Goal: Entertainment & Leisure: Consume media (video, audio)

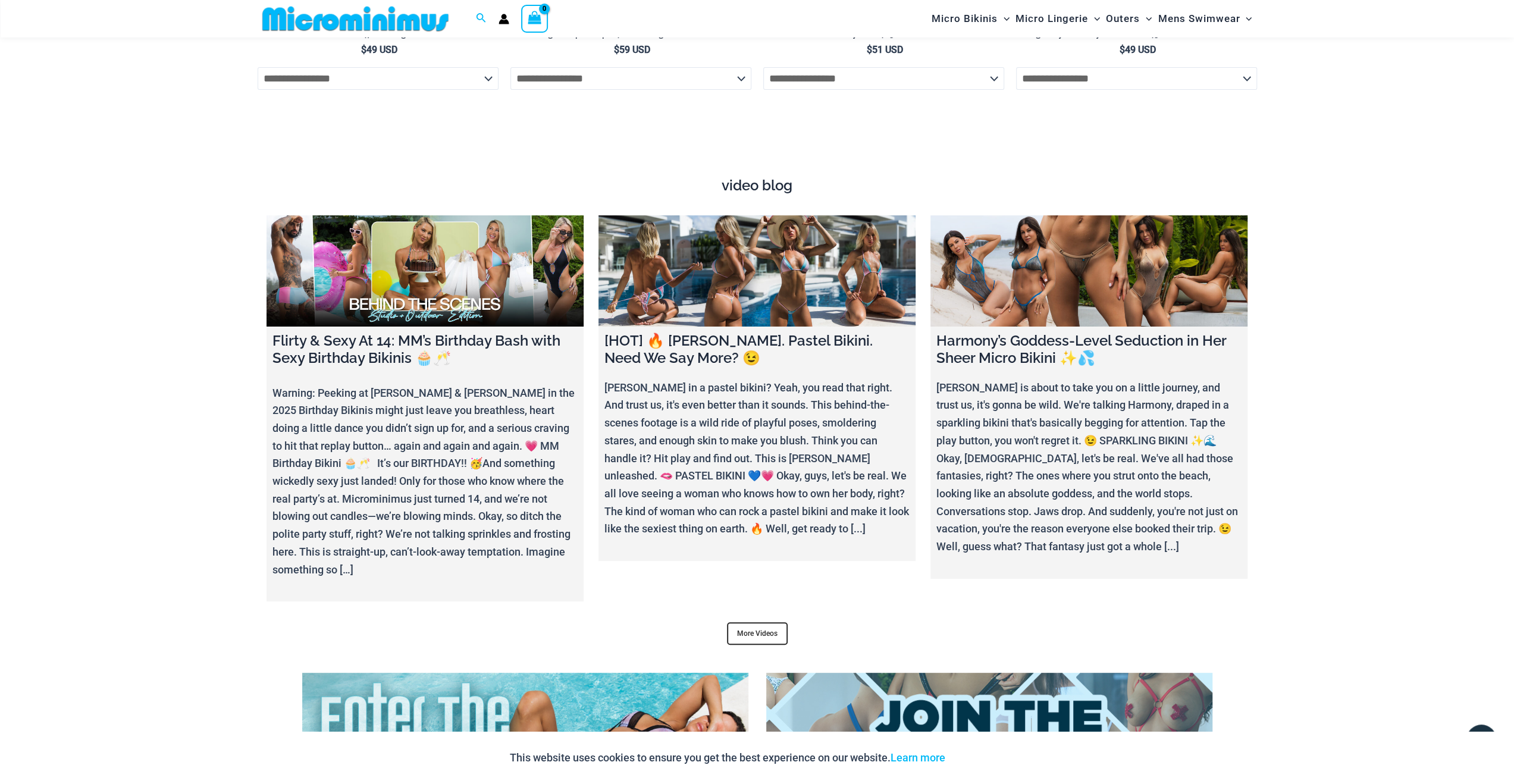
scroll to position [4750, 0]
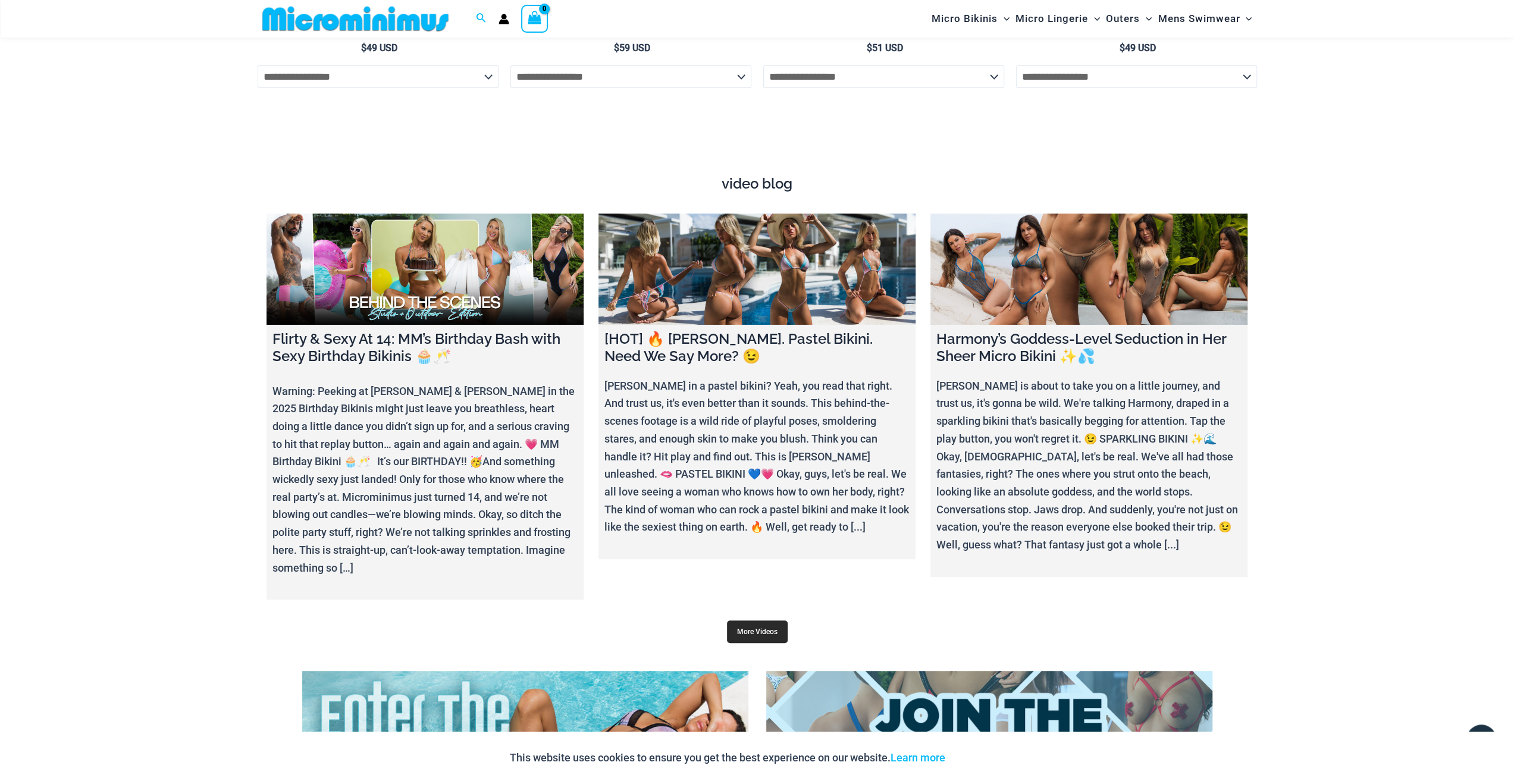
click at [773, 620] on link "More Videos" at bounding box center [758, 631] width 61 height 23
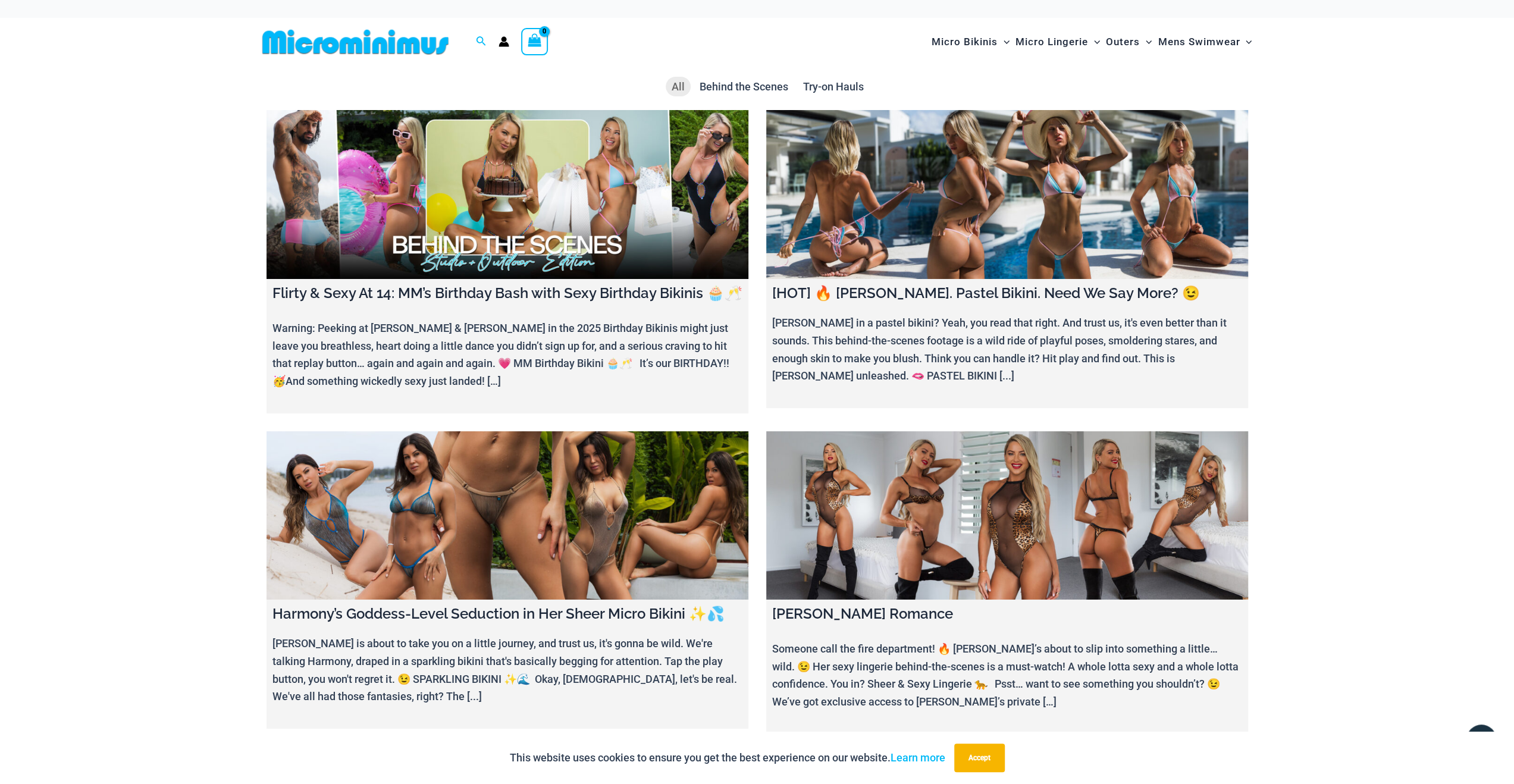
click at [486, 178] on link at bounding box center [507, 194] width 481 height 169
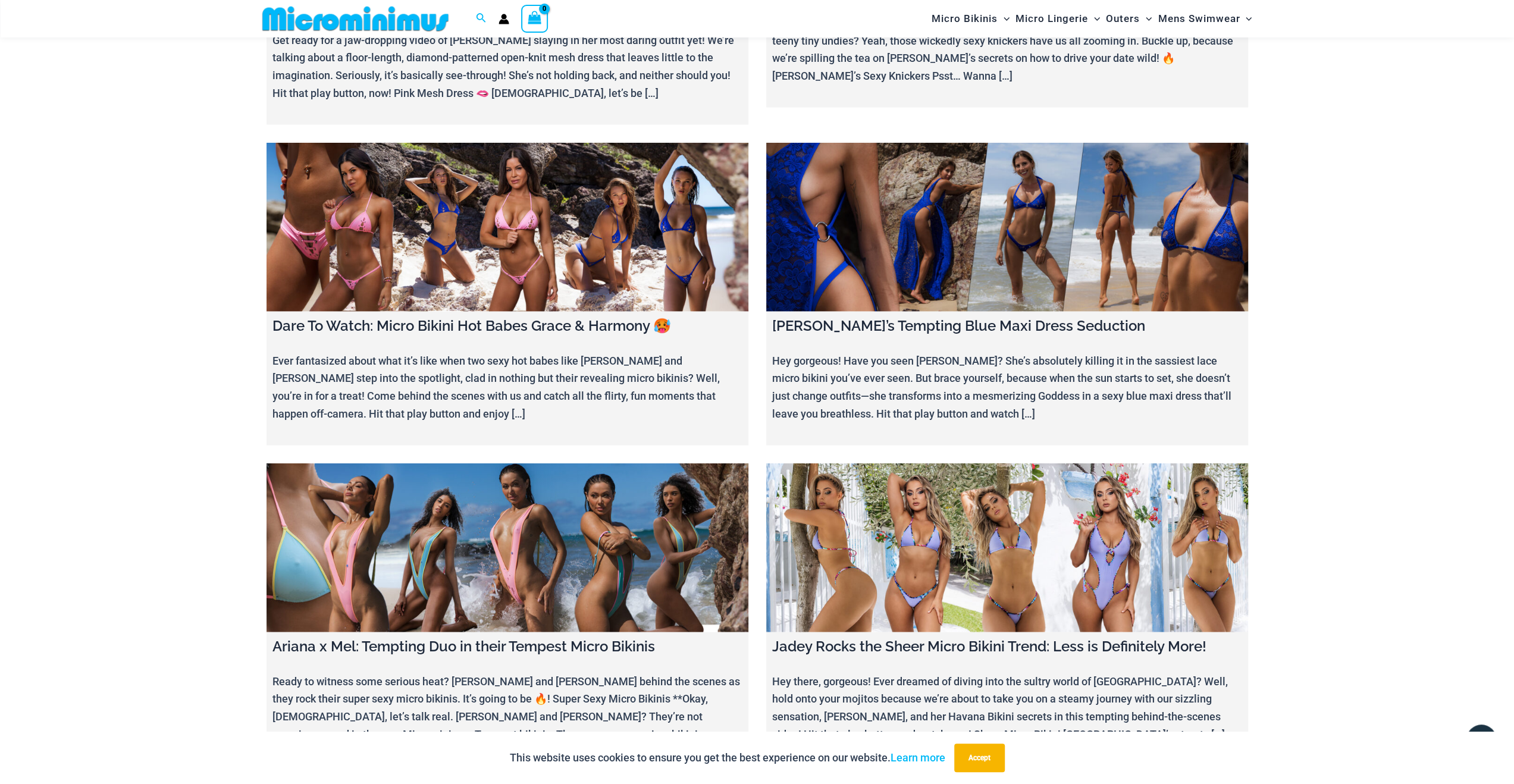
scroll to position [2965, 0]
